Goal: Task Accomplishment & Management: Manage account settings

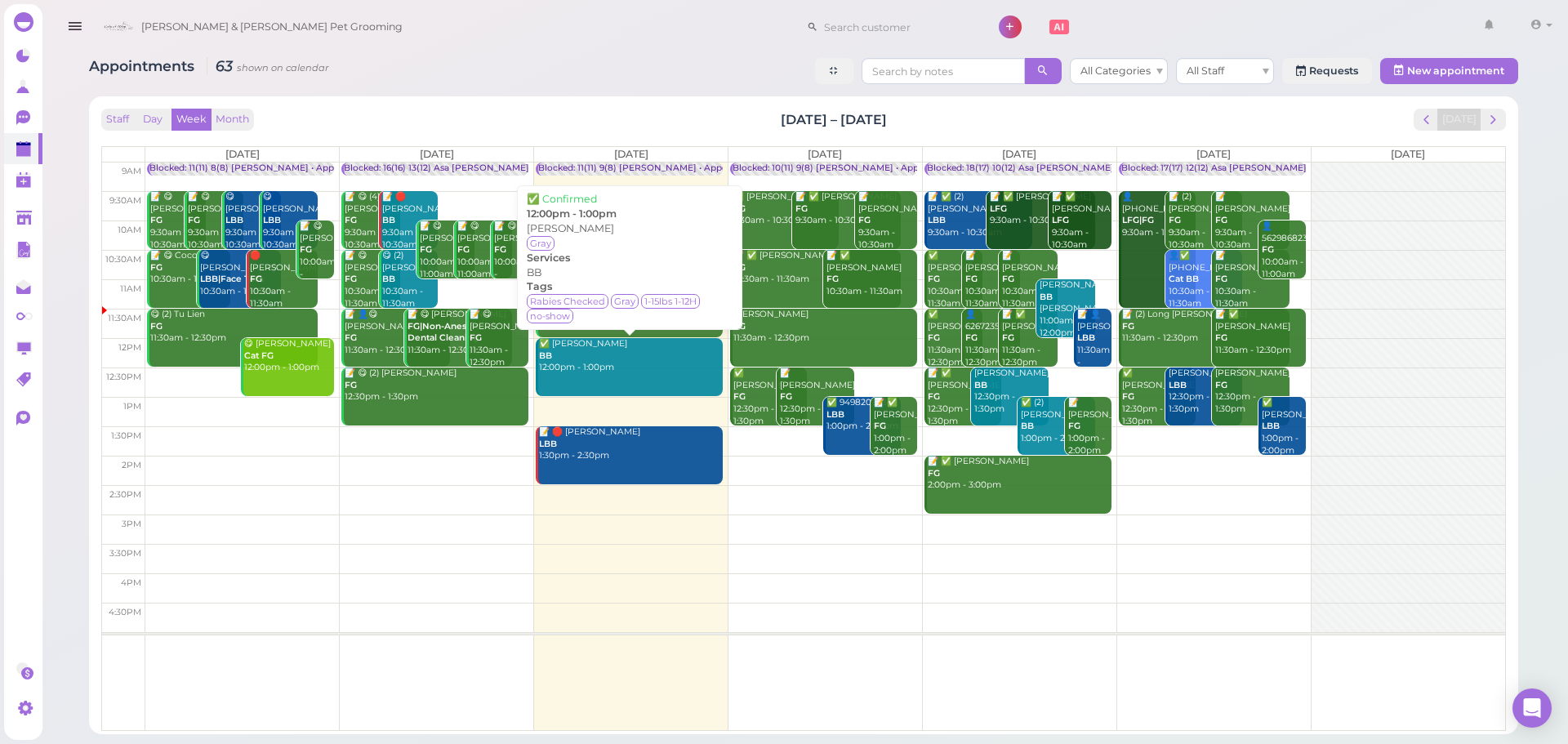
click at [663, 371] on div "✅ [PERSON_NAME] BB 12:00pm - 1:00pm" at bounding box center [630, 356] width 184 height 36
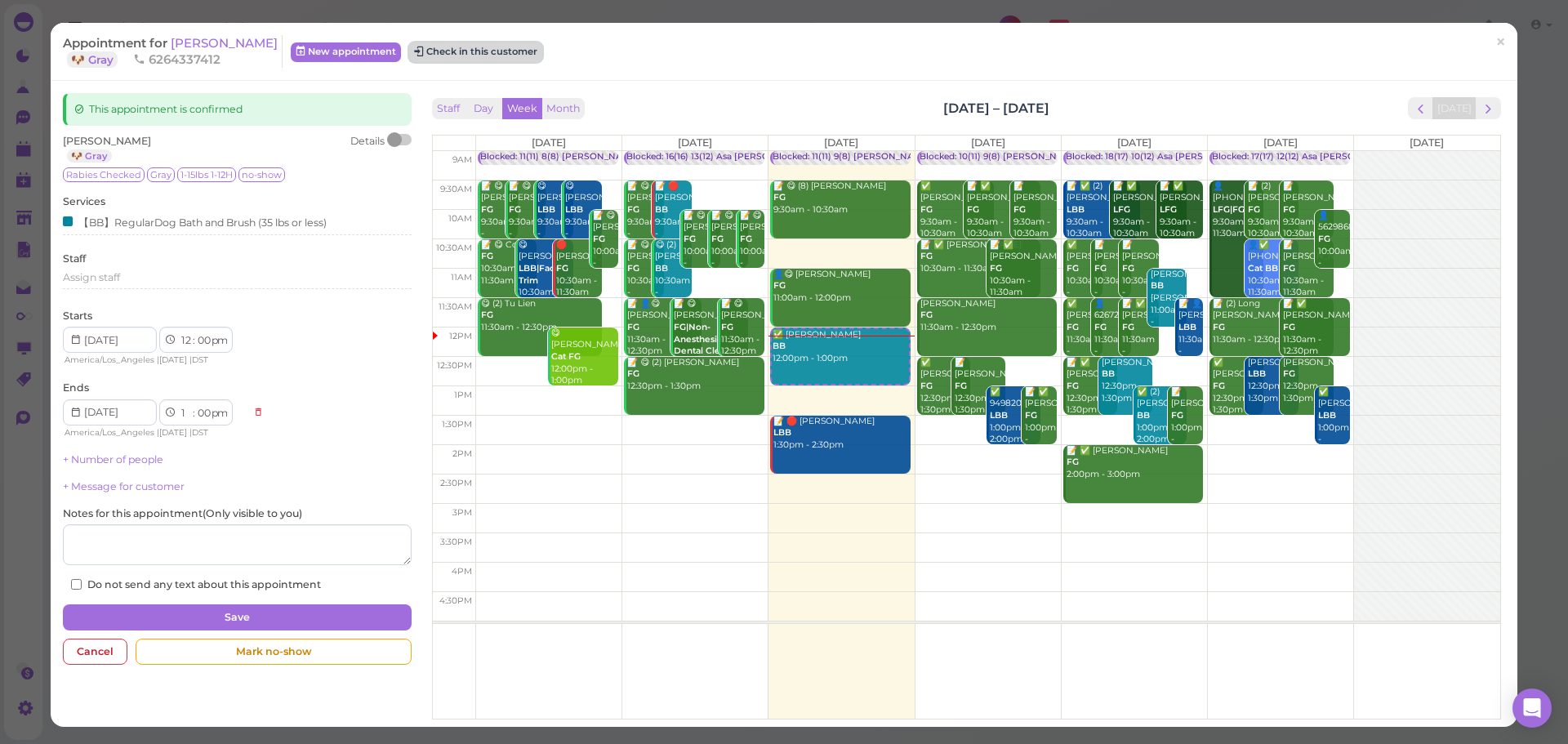
click at [456, 59] on button "Check in this customer" at bounding box center [475, 52] width 133 height 19
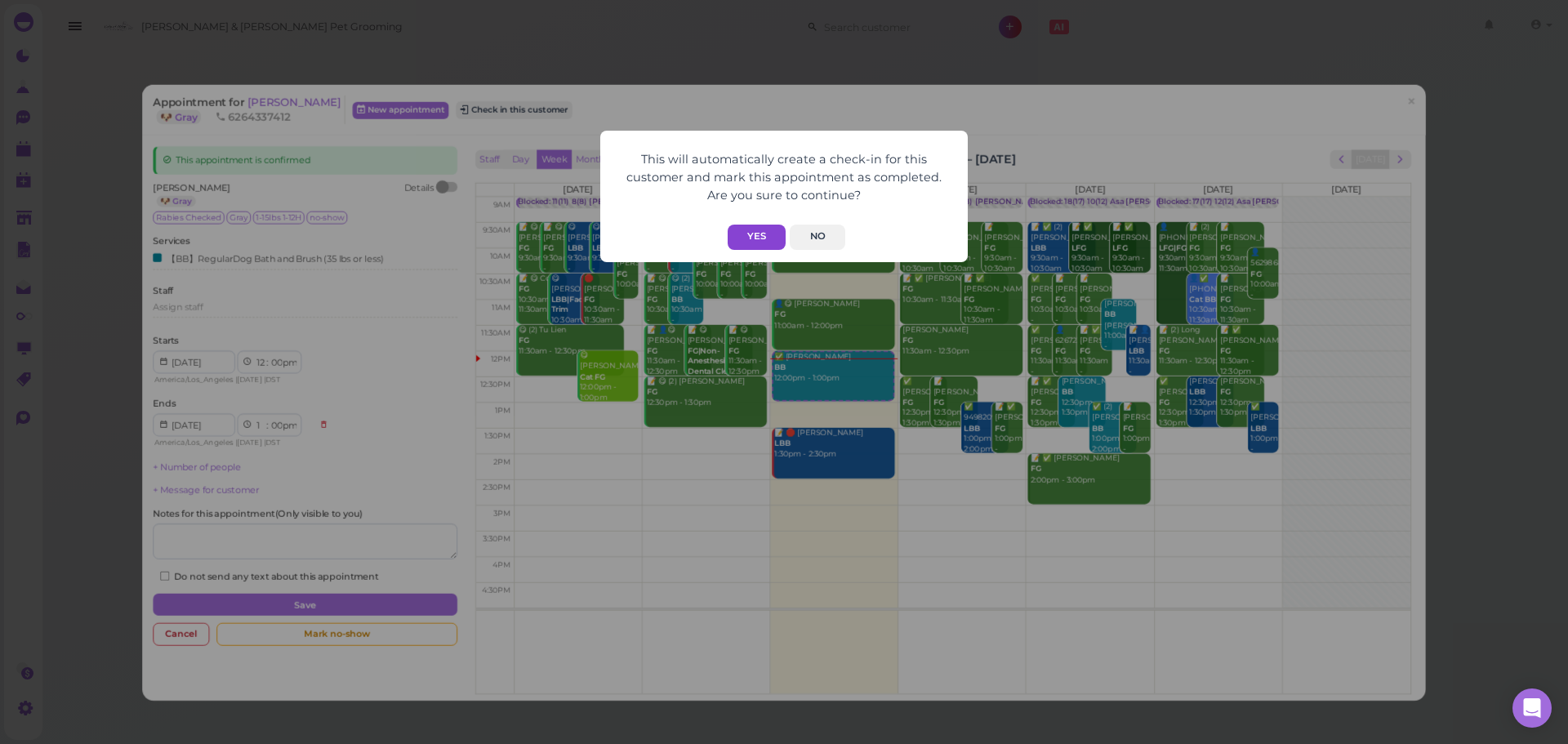
click at [739, 244] on button "Yes" at bounding box center [756, 236] width 58 height 25
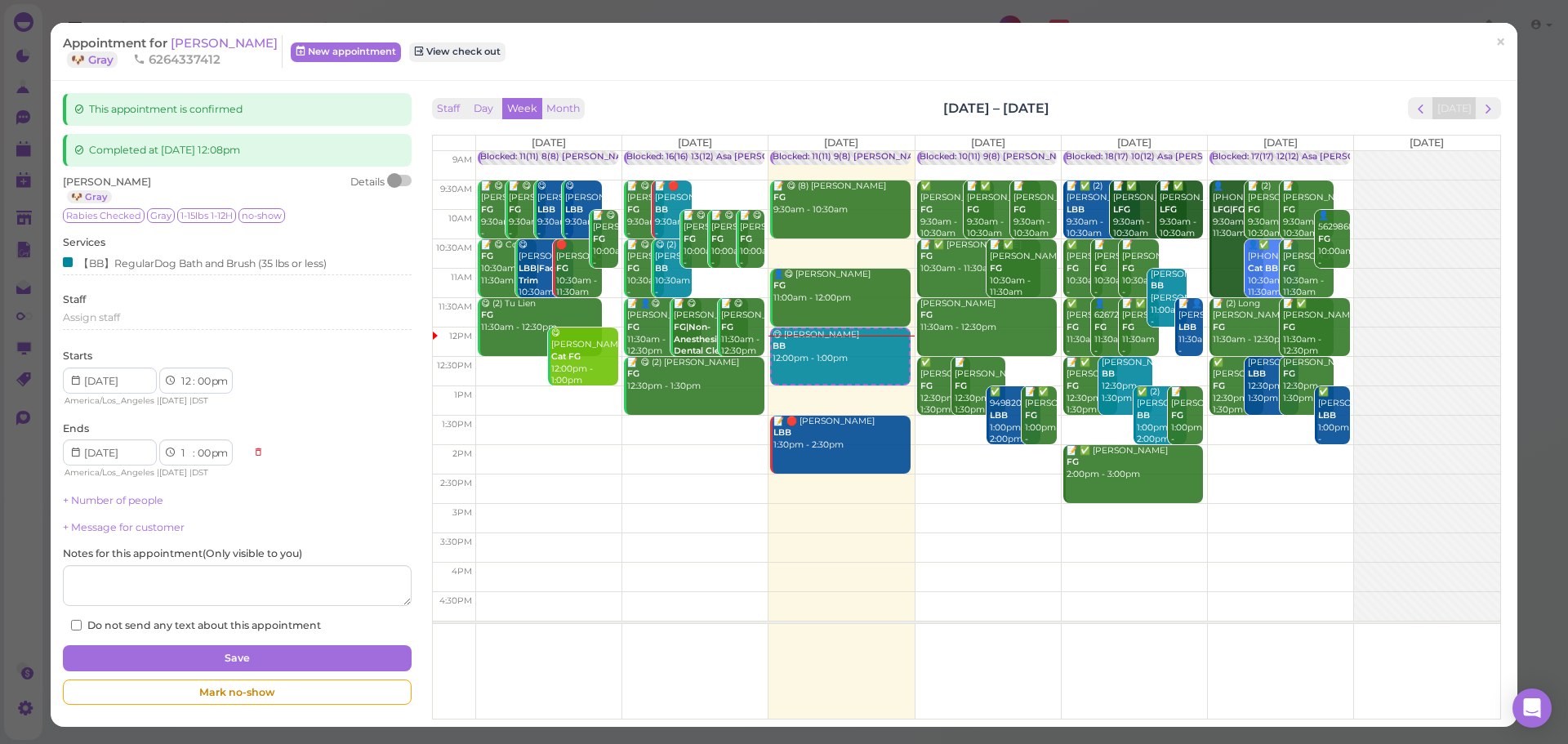
click at [800, 67] on div "Appointment for [PERSON_NAME] 🐶 Gray 6264337412 New appointment View check out" at bounding box center [775, 51] width 1424 height 32
click at [1168, 82] on div "This appointment is confirmed Completed at [DATE] 12:08pm [PERSON_NAME] 🐶 Gray …" at bounding box center [784, 403] width 1466 height 646
click at [1495, 36] on span "×" at bounding box center [1499, 42] width 10 height 23
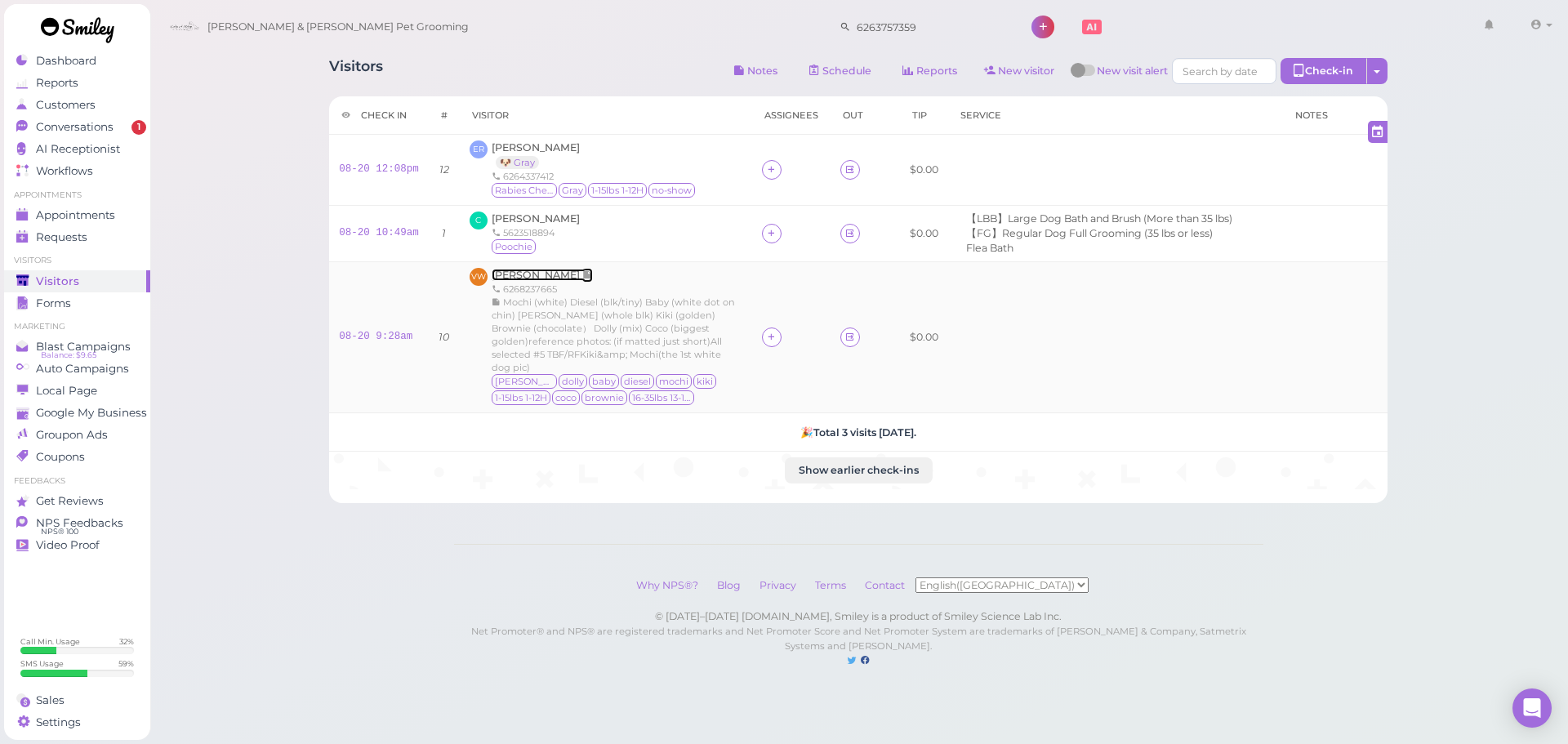
click at [520, 274] on span "Vion Wong" at bounding box center [537, 274] width 91 height 12
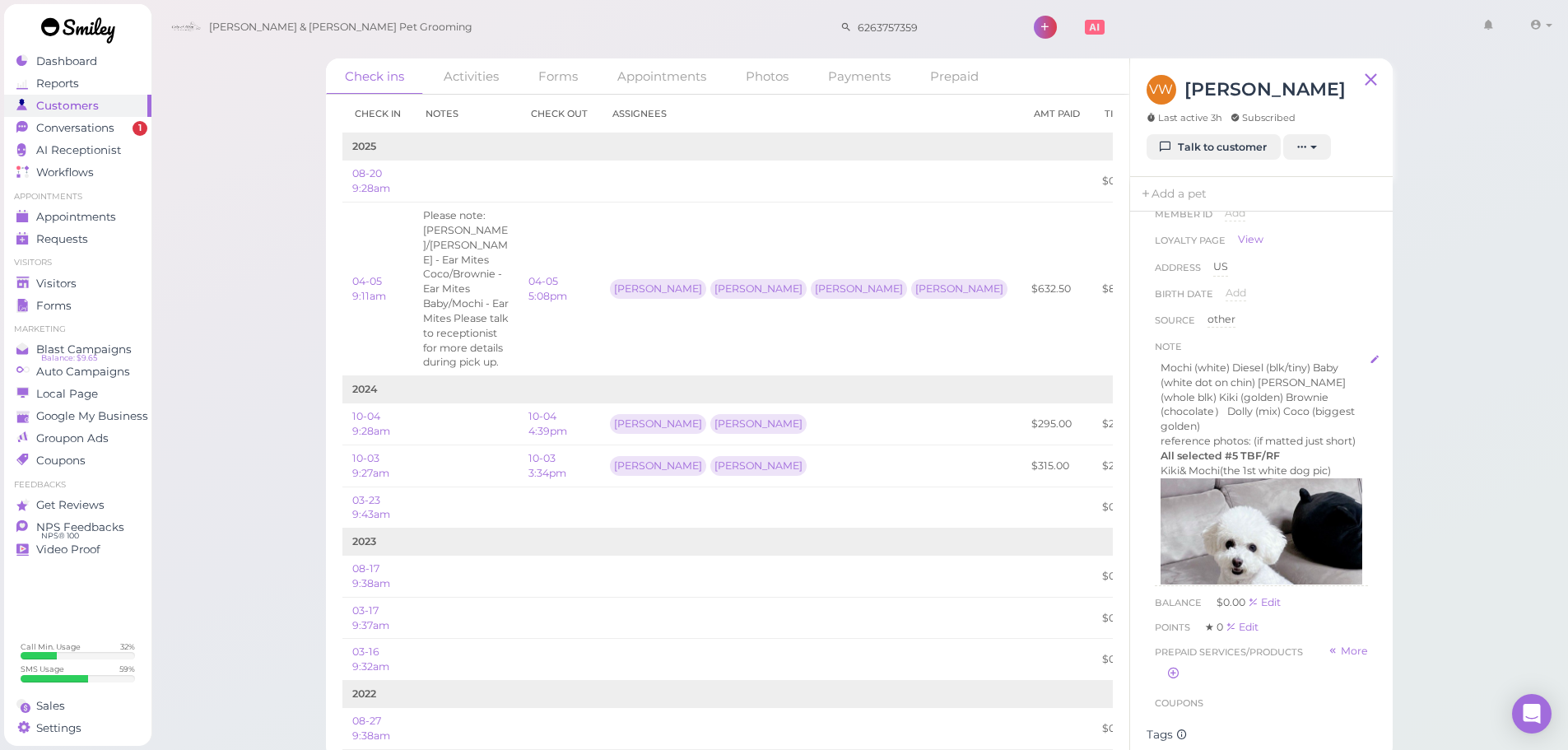
scroll to position [164, 0]
